Goal: Information Seeking & Learning: Find specific fact

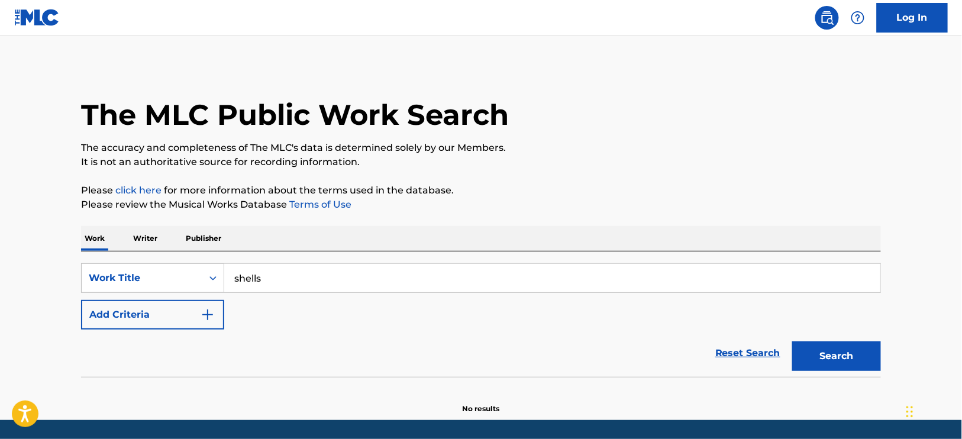
click at [300, 278] on input "shells" at bounding box center [552, 278] width 656 height 28
type input "definition of rio"
click at [792, 341] on button "Search" at bounding box center [836, 356] width 89 height 30
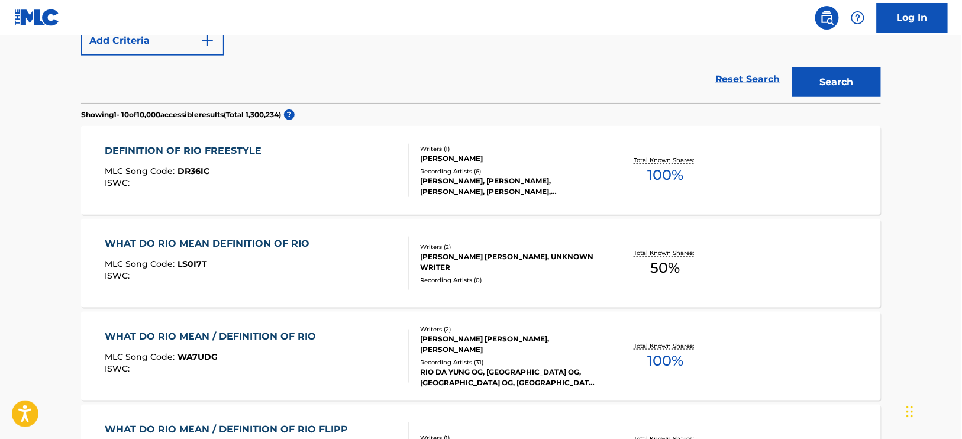
scroll to position [275, 0]
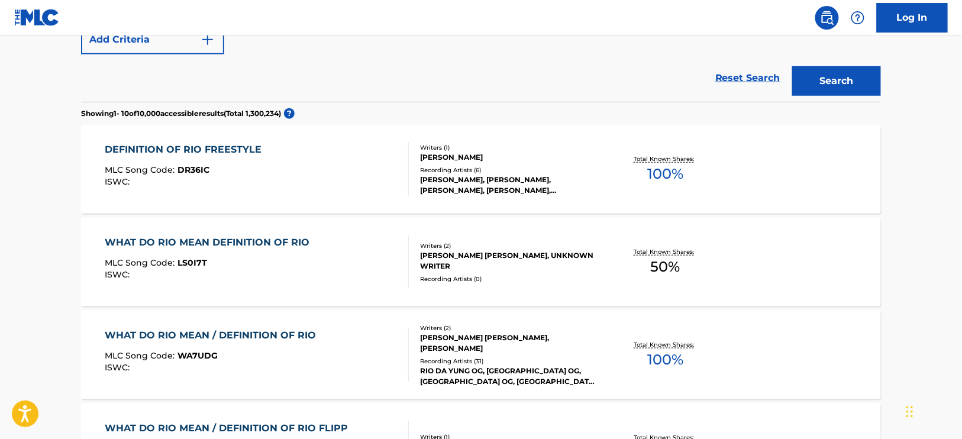
click at [332, 345] on div "WHAT DO RIO MEAN / DEFINITION OF RIO MLC Song Code : WA7UDG ISWC :" at bounding box center [257, 354] width 304 height 53
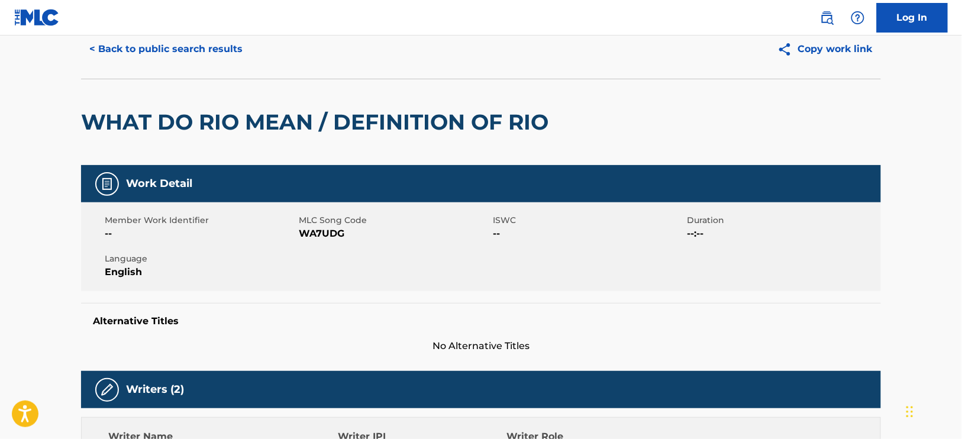
scroll to position [39, 0]
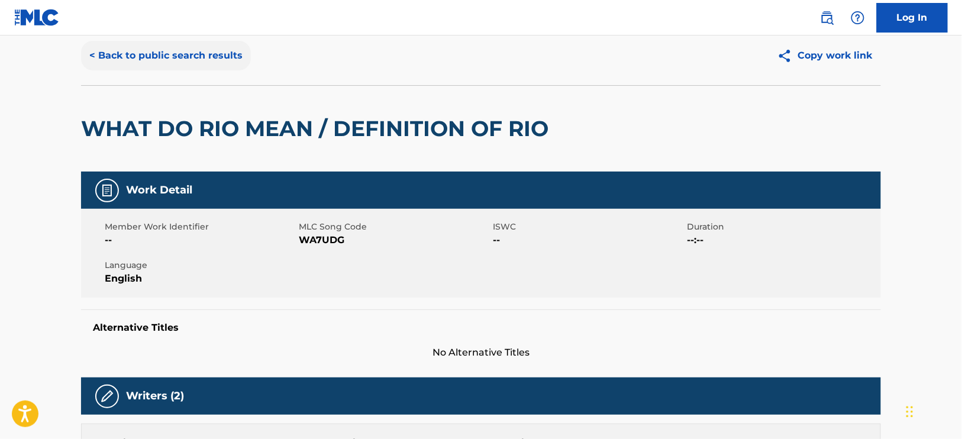
click at [161, 63] on button "< Back to public search results" at bounding box center [166, 56] width 170 height 30
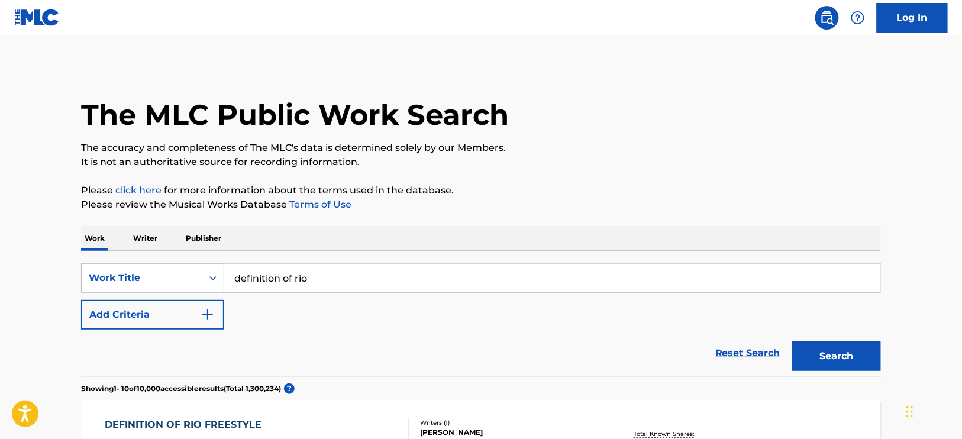
click at [257, 267] on input "definition of rio" at bounding box center [552, 278] width 656 height 28
type input "movie"
click at [792, 341] on button "Search" at bounding box center [836, 356] width 89 height 30
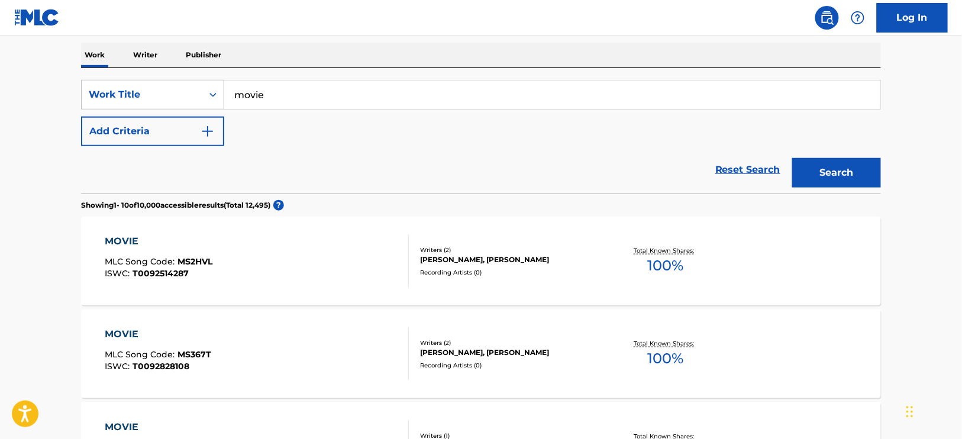
scroll to position [185, 0]
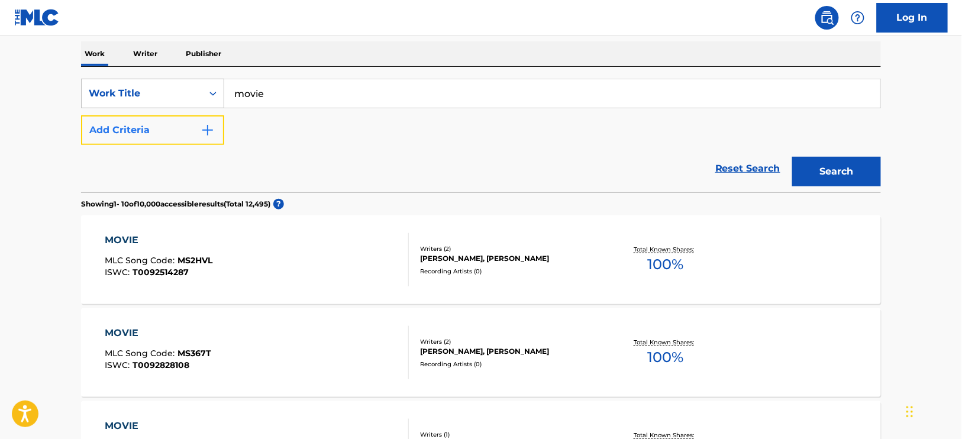
click at [217, 132] on button "Add Criteria" at bounding box center [152, 130] width 143 height 30
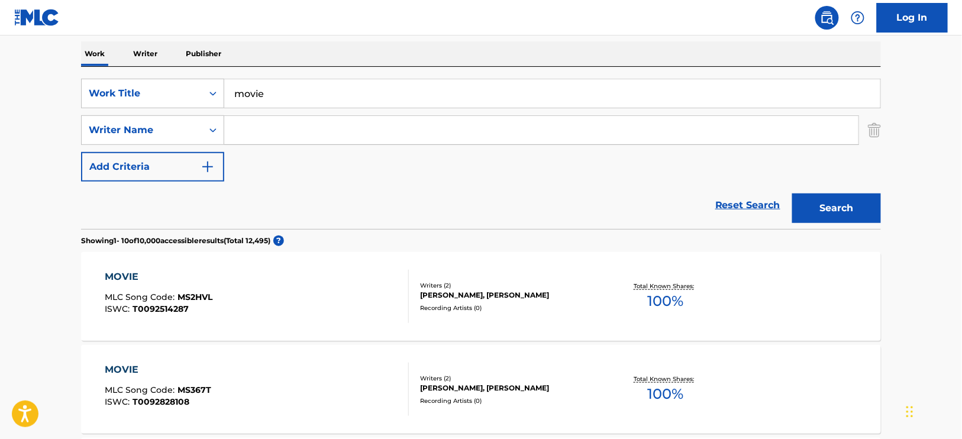
click at [244, 132] on input "Search Form" at bounding box center [541, 130] width 634 height 28
type input "[PERSON_NAME]"
click at [792, 193] on button "Search" at bounding box center [836, 208] width 89 height 30
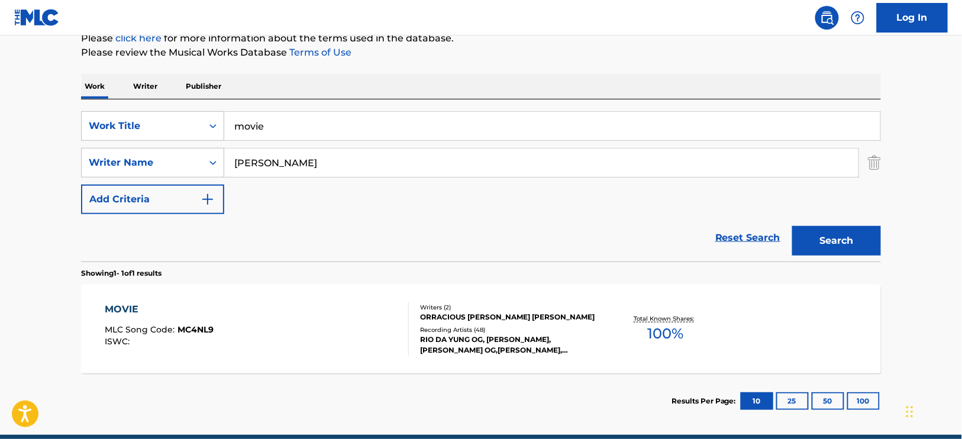
scroll to position [162, 0]
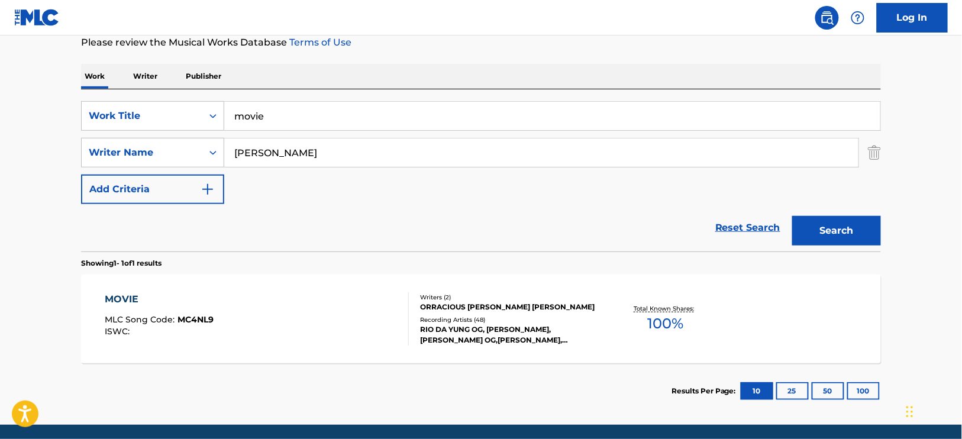
click at [345, 322] on div "MOVIE MLC Song Code : MC4NL9 ISWC :" at bounding box center [257, 318] width 304 height 53
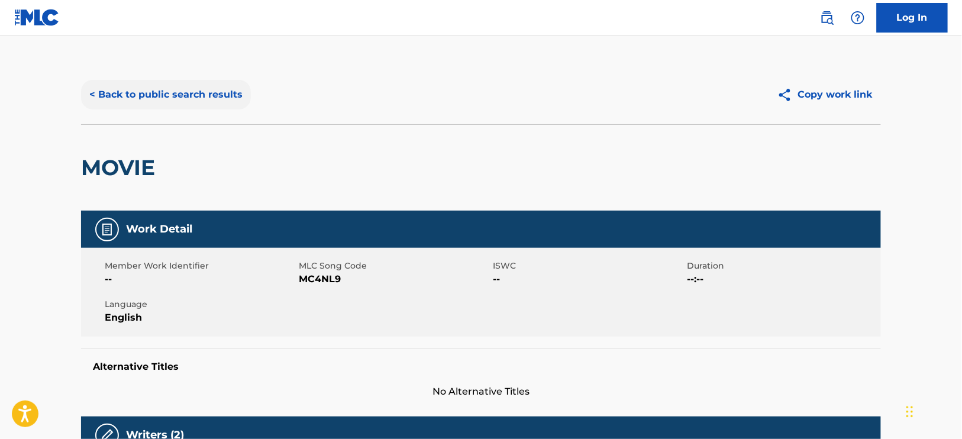
click at [185, 95] on button "< Back to public search results" at bounding box center [166, 95] width 170 height 30
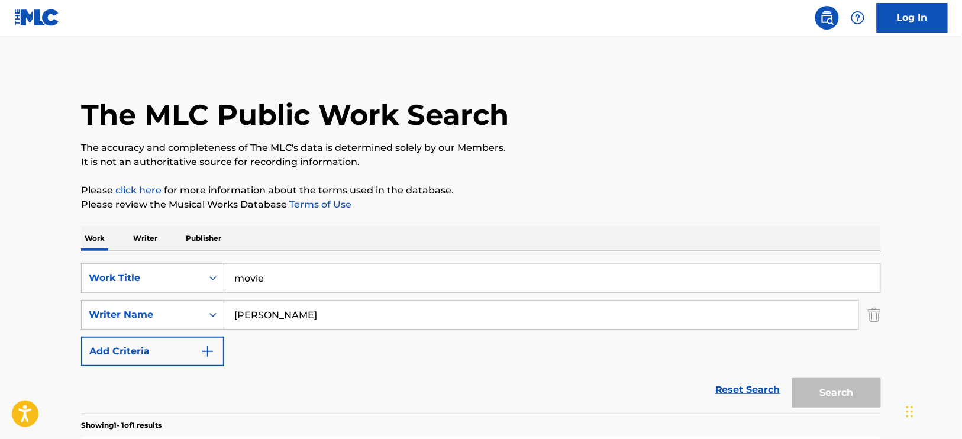
scroll to position [136, 0]
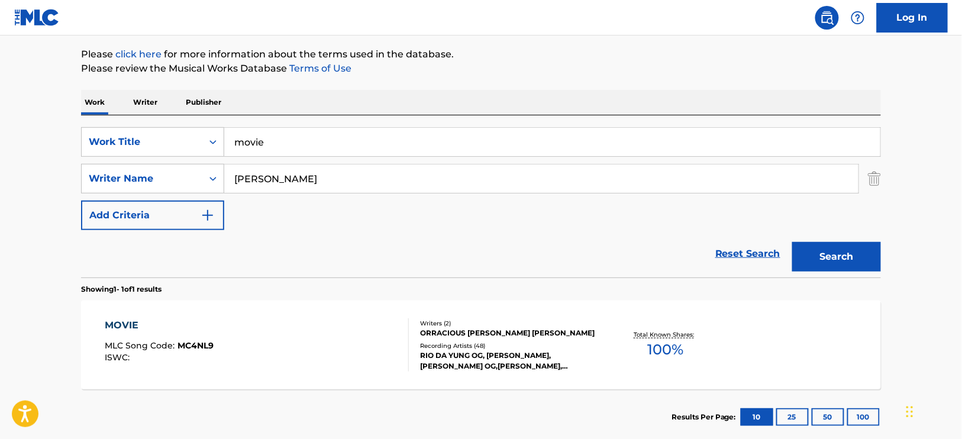
click at [361, 136] on input "movie" at bounding box center [552, 142] width 656 height 28
type input "tortuga"
click at [316, 170] on input "[PERSON_NAME]" at bounding box center [541, 178] width 634 height 28
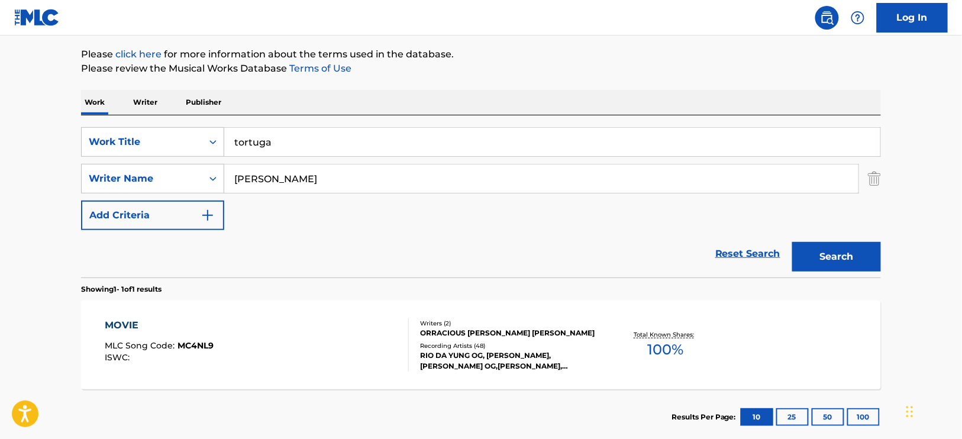
click at [316, 170] on input "[PERSON_NAME]" at bounding box center [541, 178] width 634 height 28
click at [792, 242] on button "Search" at bounding box center [836, 257] width 89 height 30
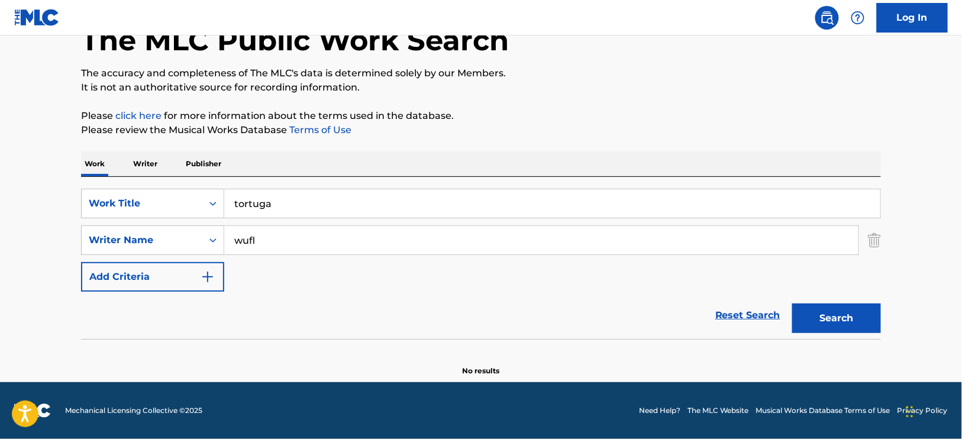
scroll to position [74, 0]
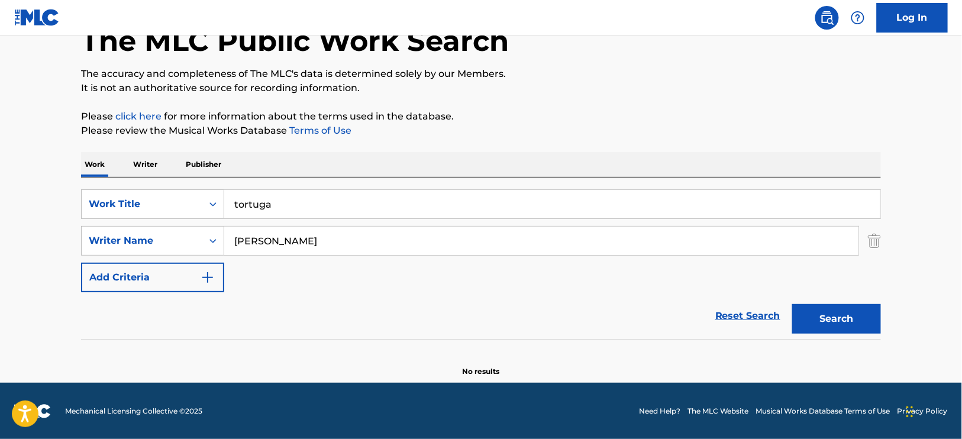
type input "[PERSON_NAME]"
click at [792, 304] on button "Search" at bounding box center [836, 319] width 89 height 30
click at [261, 206] on input "tortuga" at bounding box center [552, 204] width 656 height 28
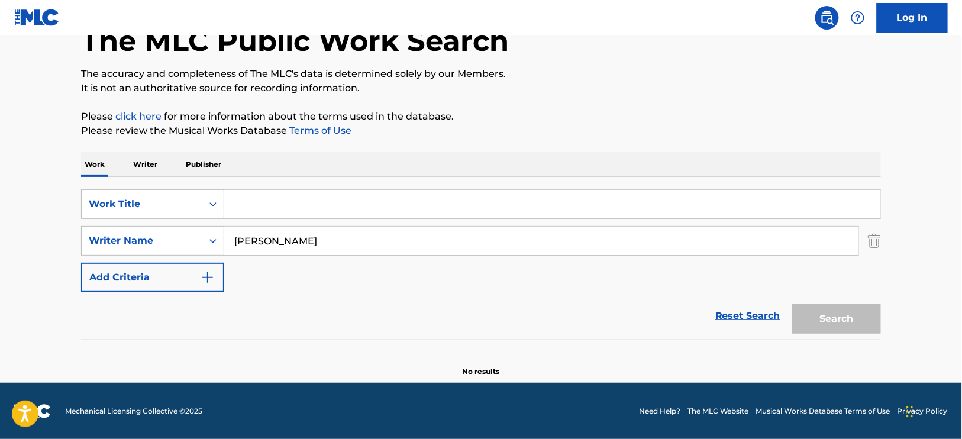
click at [266, 238] on input "[PERSON_NAME]" at bounding box center [541, 241] width 634 height 28
click at [261, 206] on input "Search Form" at bounding box center [552, 204] width 656 height 28
type input "tortuga"
click at [792, 304] on button "Search" at bounding box center [836, 319] width 89 height 30
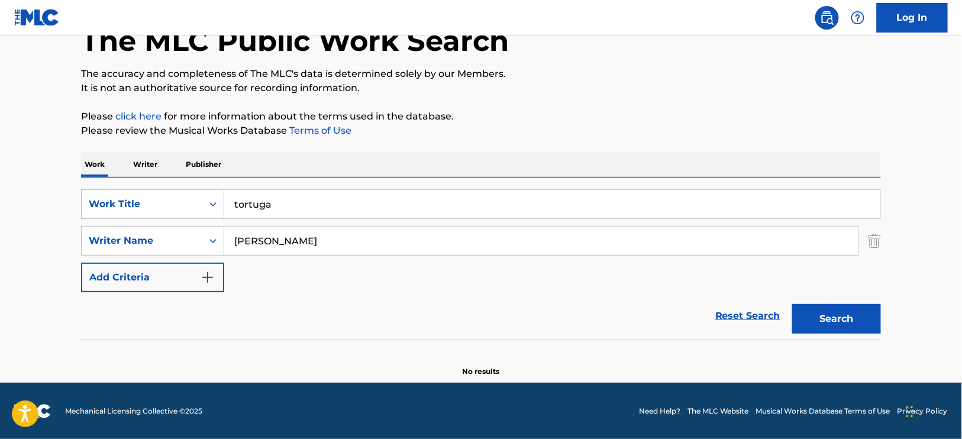
click at [273, 209] on input "tortuga" at bounding box center [552, 204] width 656 height 28
